Goal: Find specific page/section: Find specific page/section

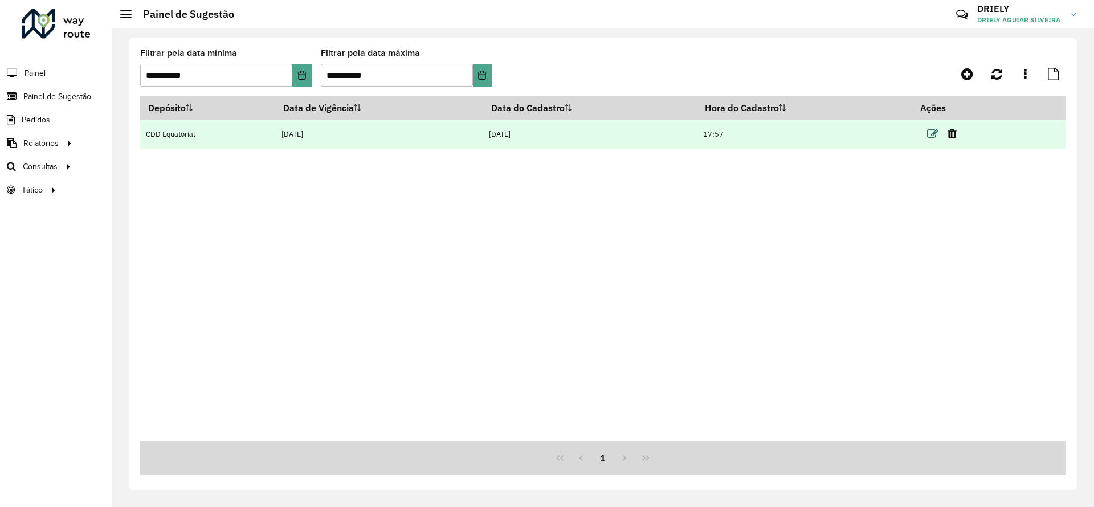
click at [934, 134] on icon at bounding box center [932, 133] width 11 height 11
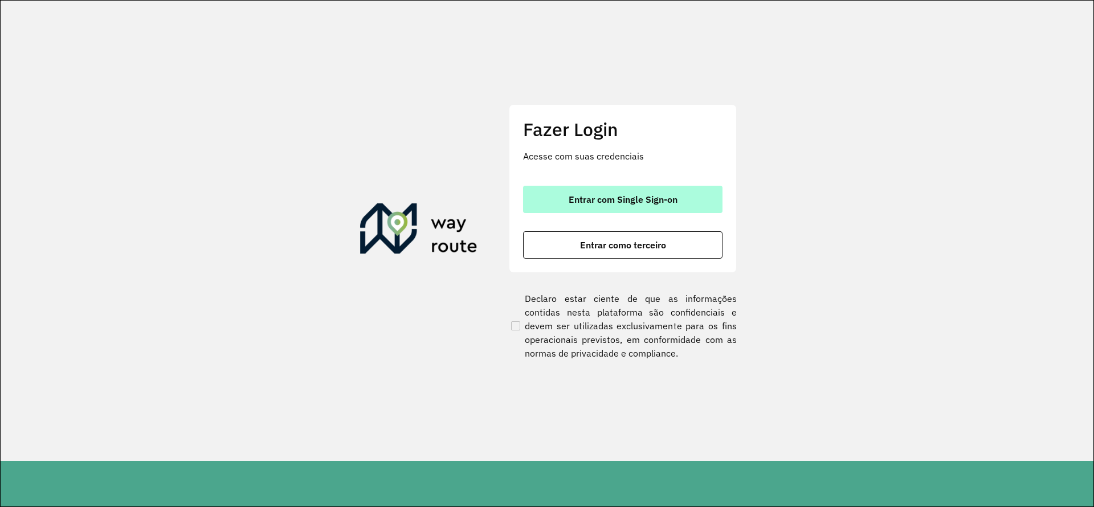
click at [625, 199] on span "Entrar com Single Sign-on" at bounding box center [622, 199] width 109 height 9
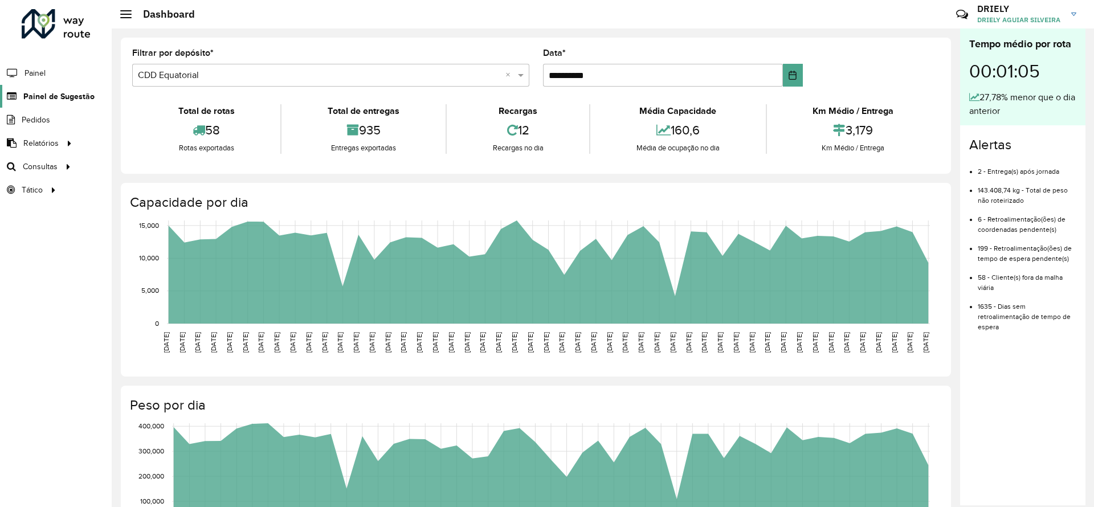
click at [59, 94] on span "Painel de Sugestão" at bounding box center [58, 97] width 71 height 12
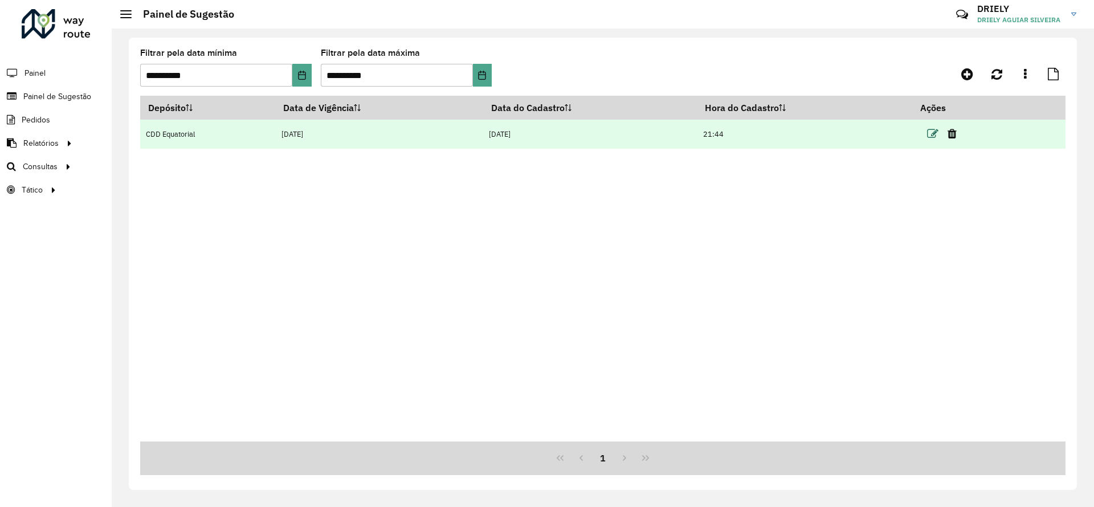
click at [931, 135] on icon at bounding box center [932, 133] width 11 height 11
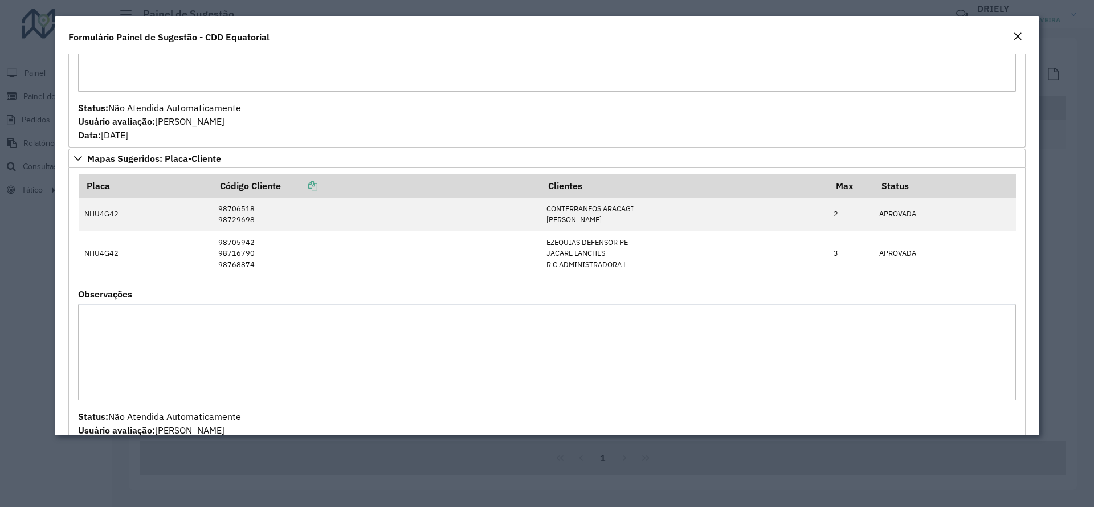
scroll to position [661, 0]
